Goal: Check status: Check status

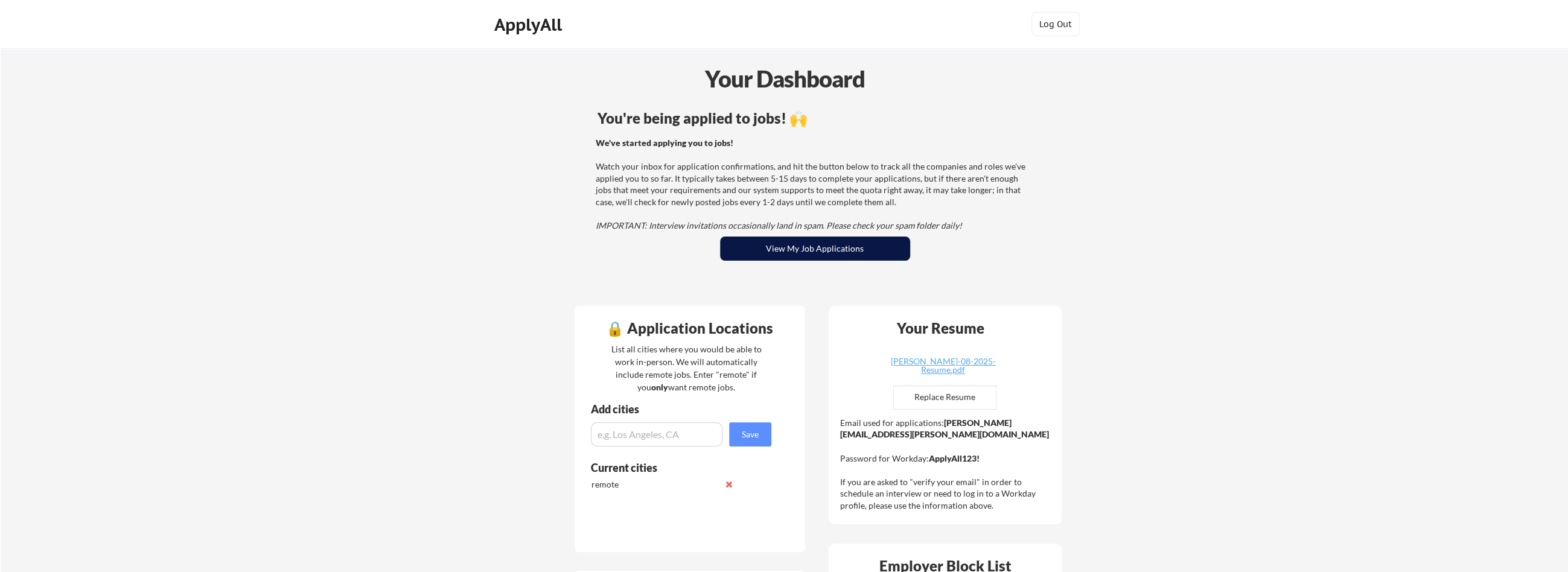
click at [847, 248] on button "View My Job Applications" at bounding box center [815, 248] width 190 height 24
